Goal: Transaction & Acquisition: Purchase product/service

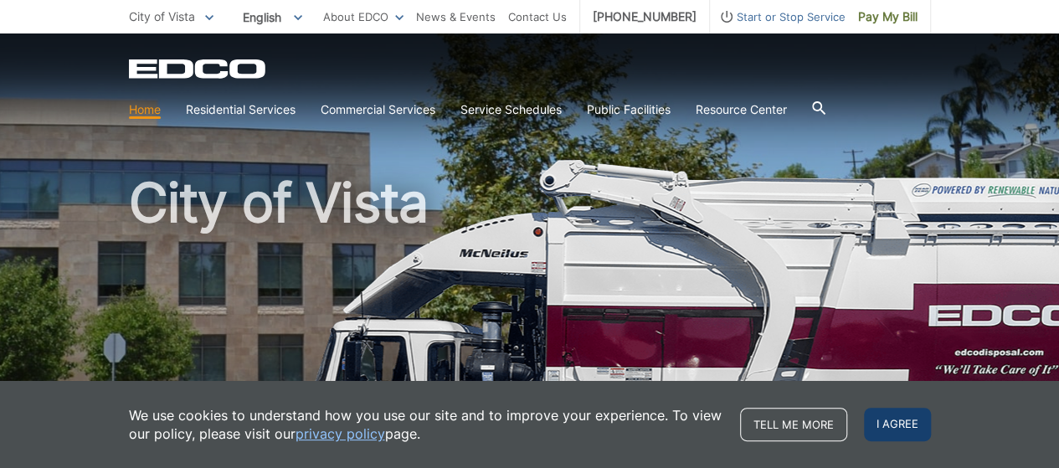
click at [902, 428] on span "I agree" at bounding box center [897, 424] width 67 height 33
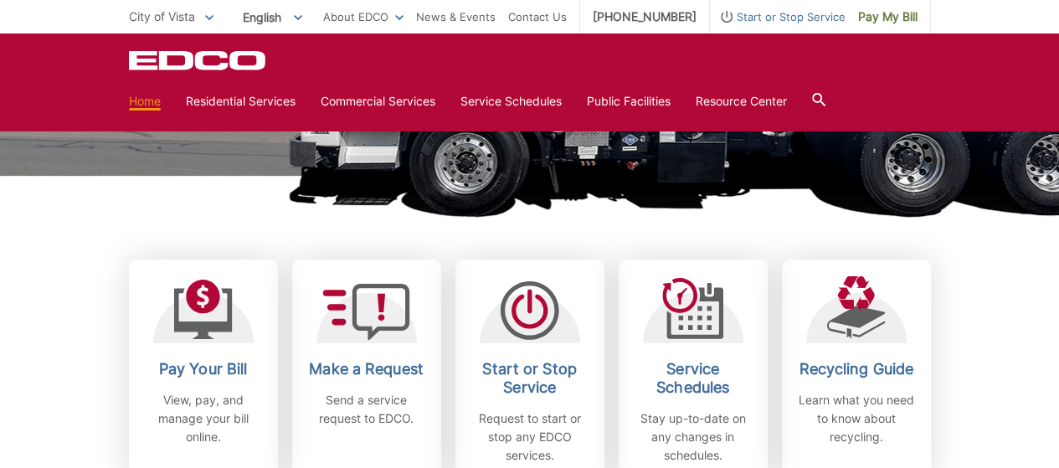
scroll to position [360, 0]
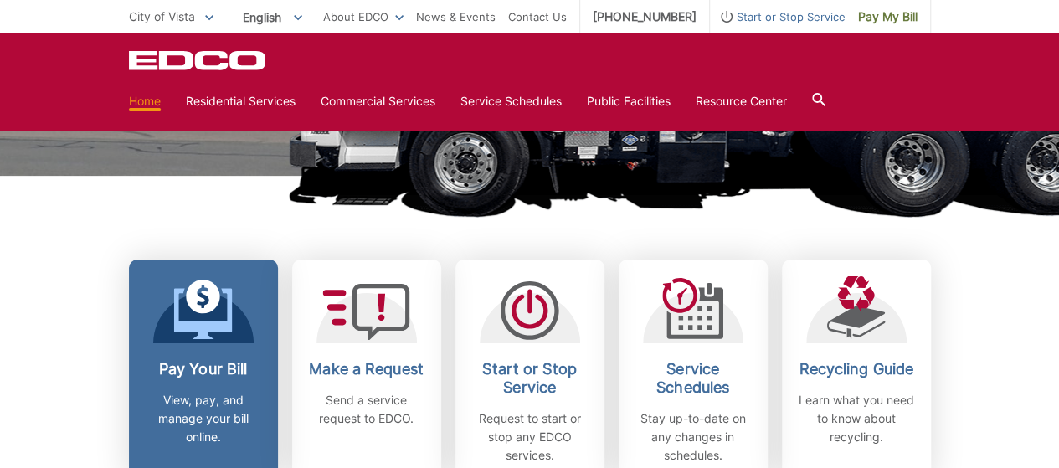
click at [206, 321] on icon at bounding box center [202, 310] width 59 height 60
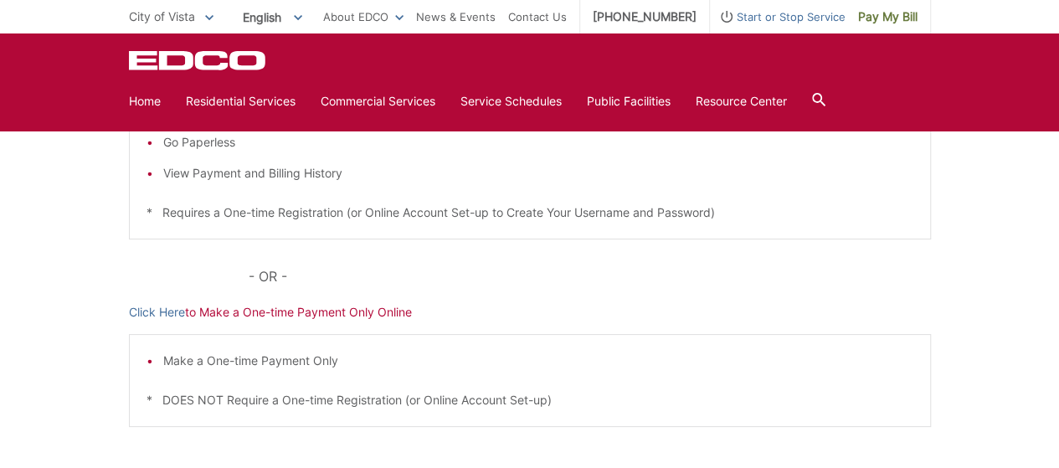
scroll to position [432, 0]
click at [178, 313] on link "Click Here" at bounding box center [157, 312] width 56 height 18
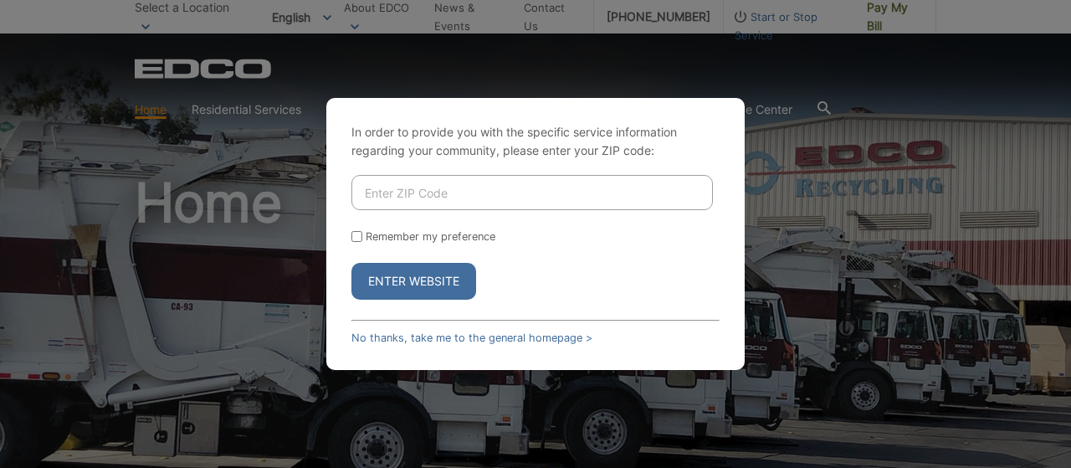
click at [666, 198] on input "Enter ZIP Code" at bounding box center [533, 192] width 362 height 35
type input "92083"
click at [357, 237] on input "Remember my preference" at bounding box center [357, 236] width 11 height 11
checkbox input "true"
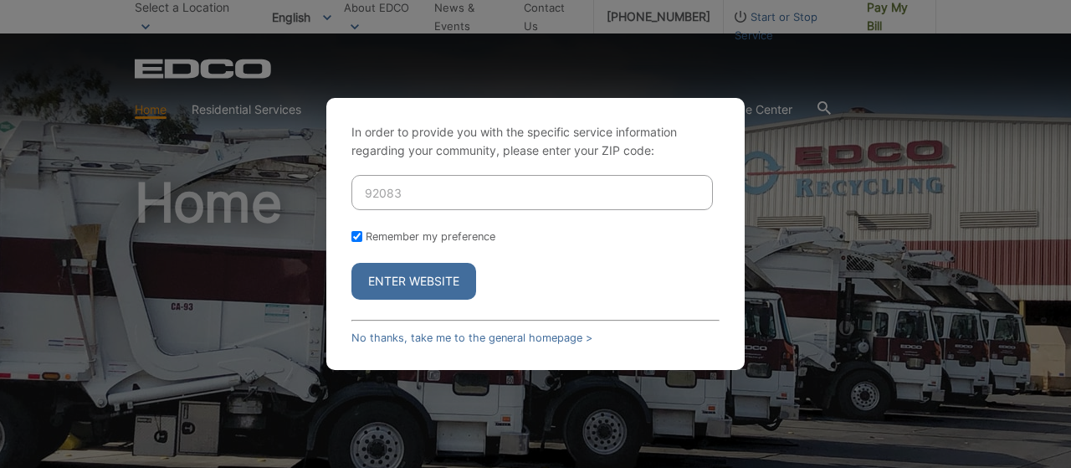
click at [404, 275] on button "Enter Website" at bounding box center [414, 281] width 125 height 37
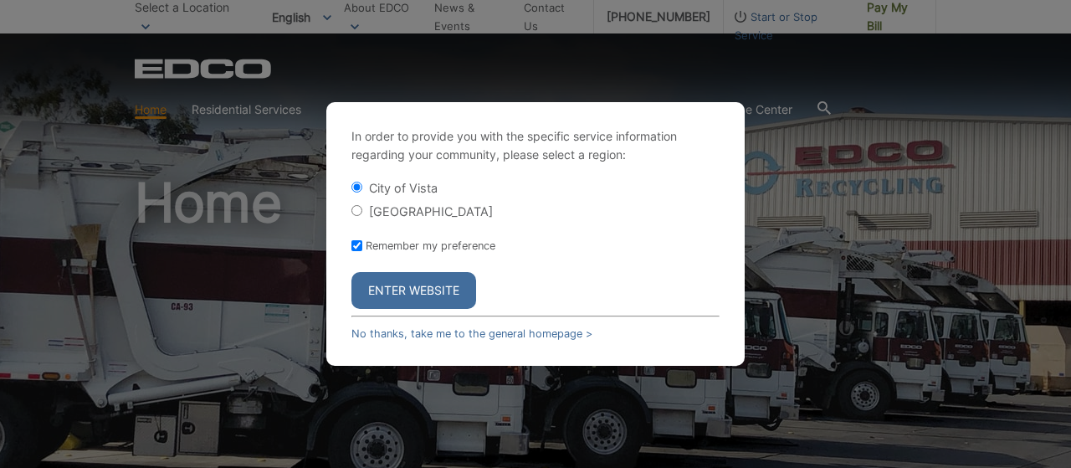
click at [403, 286] on button "Enter Website" at bounding box center [414, 290] width 125 height 37
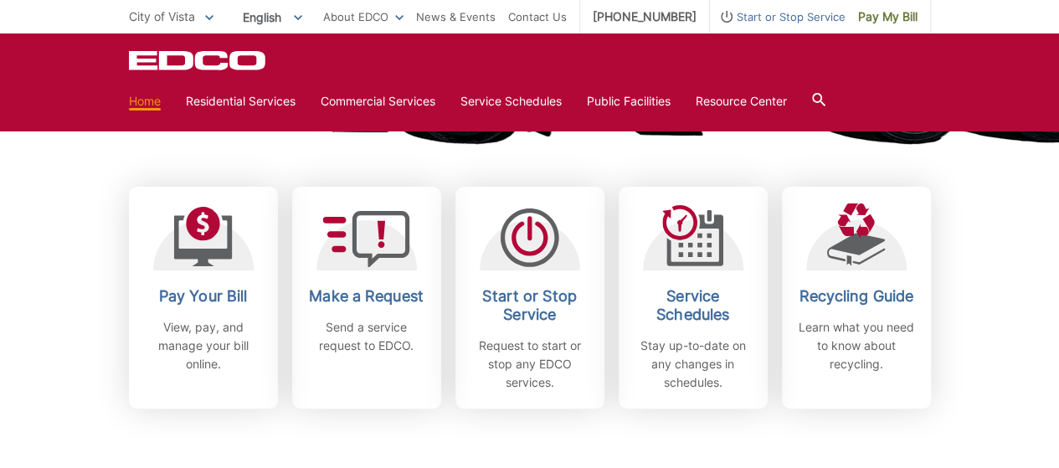
scroll to position [434, 0]
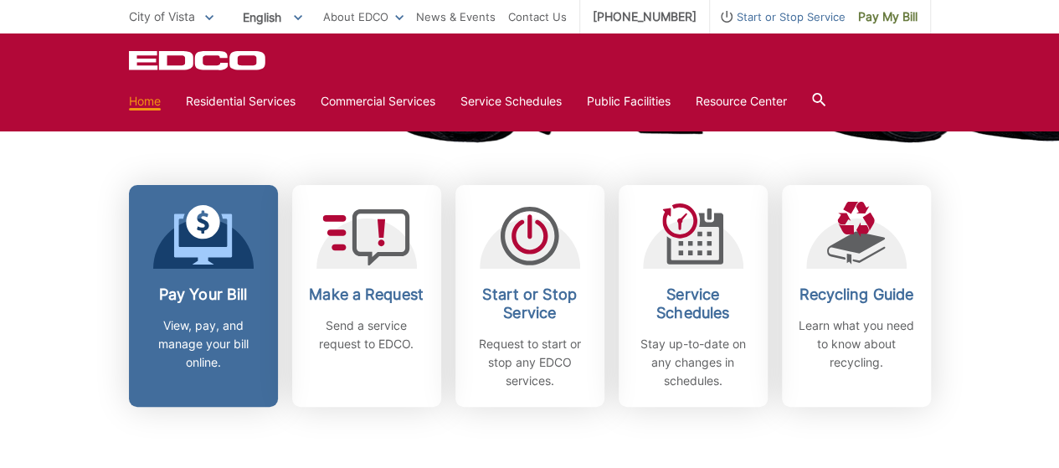
click at [181, 274] on link "Pay Your Bill View, pay, and manage your bill online." at bounding box center [203, 296] width 149 height 222
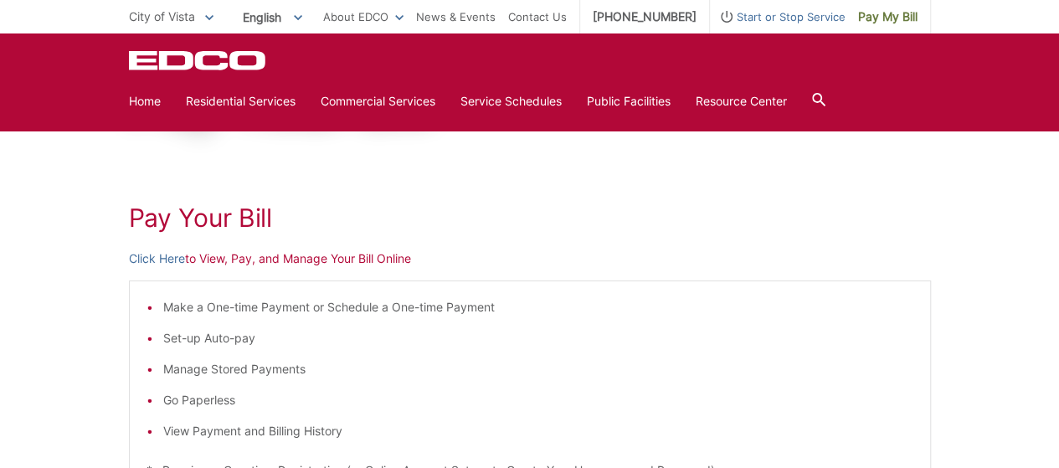
scroll to position [151, 0]
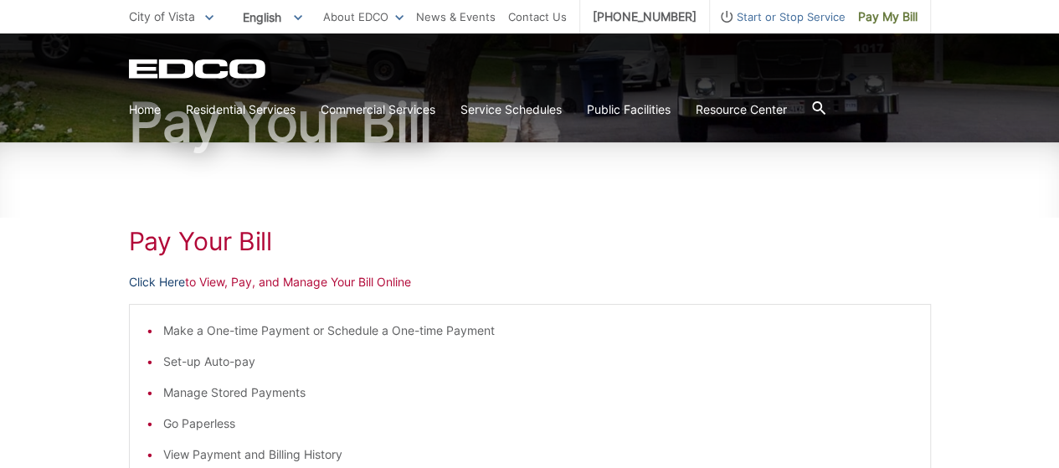
click at [167, 284] on link "Click Here" at bounding box center [157, 282] width 56 height 18
